Goal: Browse casually

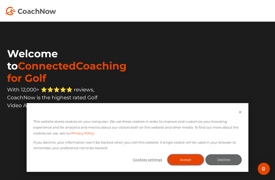
click at [189, 157] on button "Accept" at bounding box center [185, 159] width 36 height 11
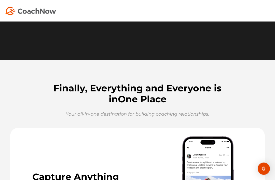
scroll to position [130, 0]
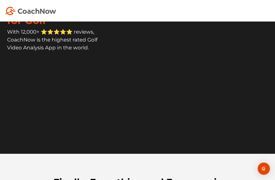
scroll to position [36, 0]
